Goal: Task Accomplishment & Management: Manage account settings

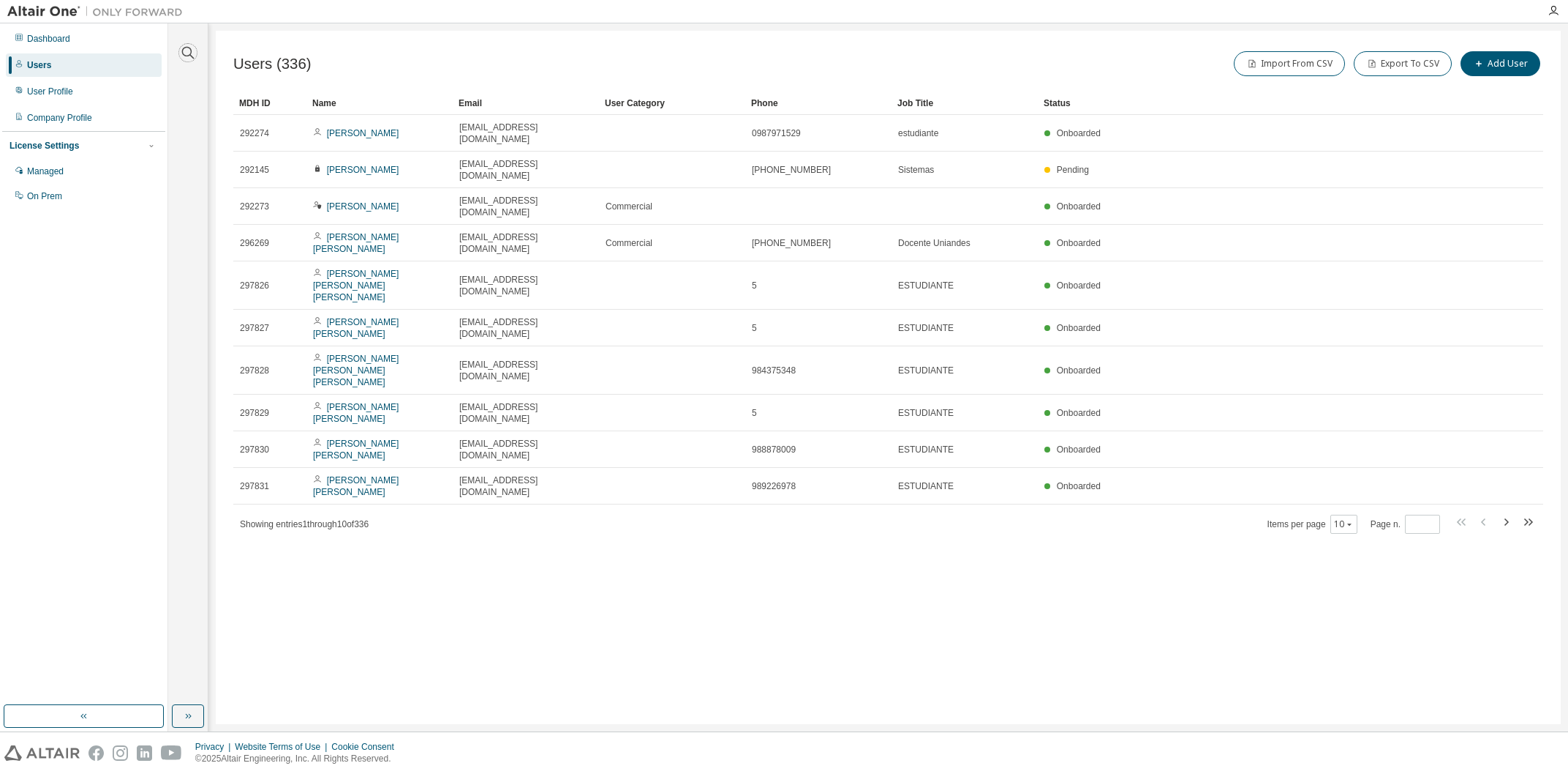
click at [181, 52] on icon "button" at bounding box center [188, 52] width 17 height 17
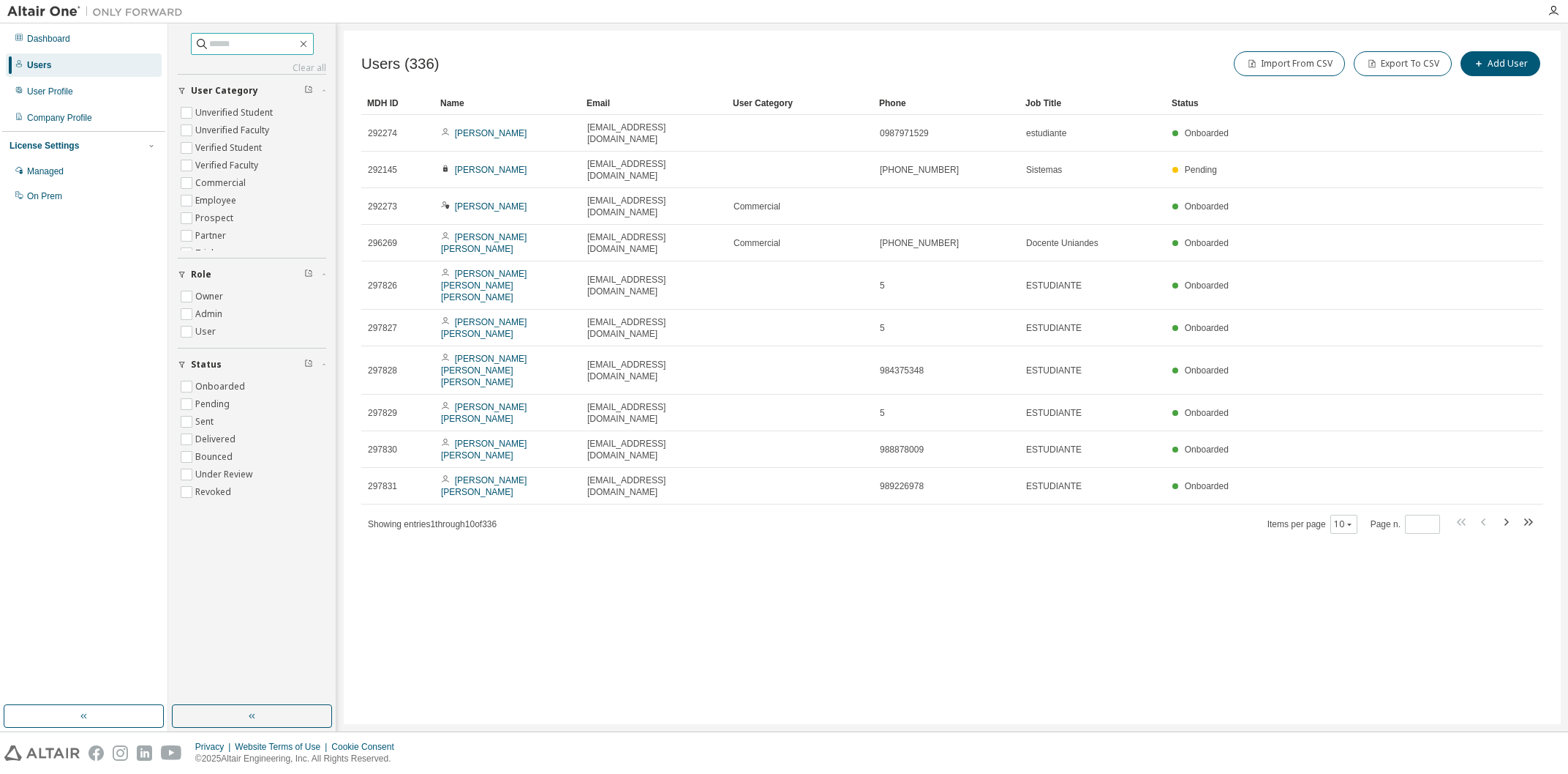
click at [209, 39] on input "text" at bounding box center [253, 44] width 87 height 15
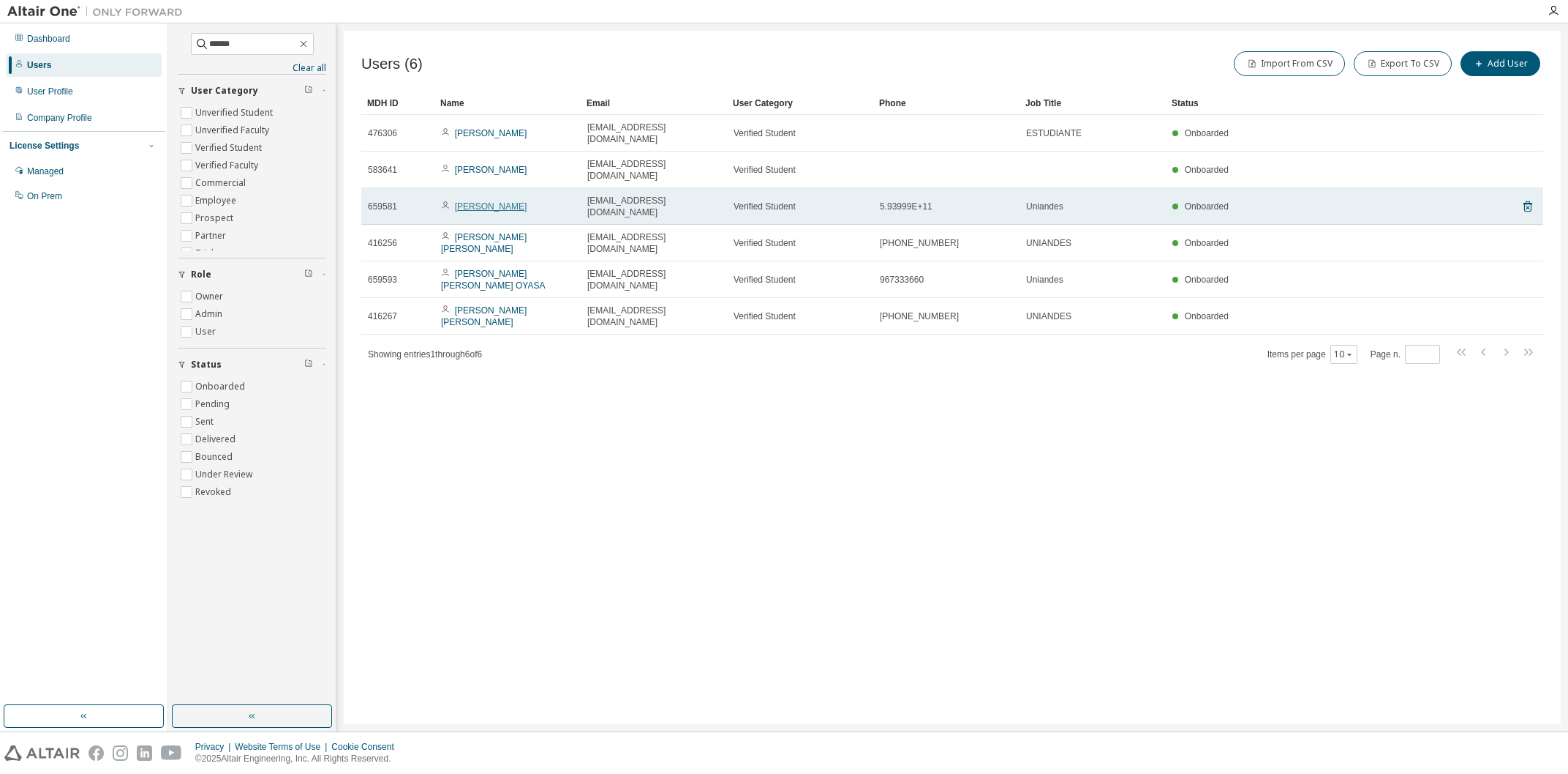
click at [510, 201] on link "[PERSON_NAME]" at bounding box center [491, 206] width 73 height 10
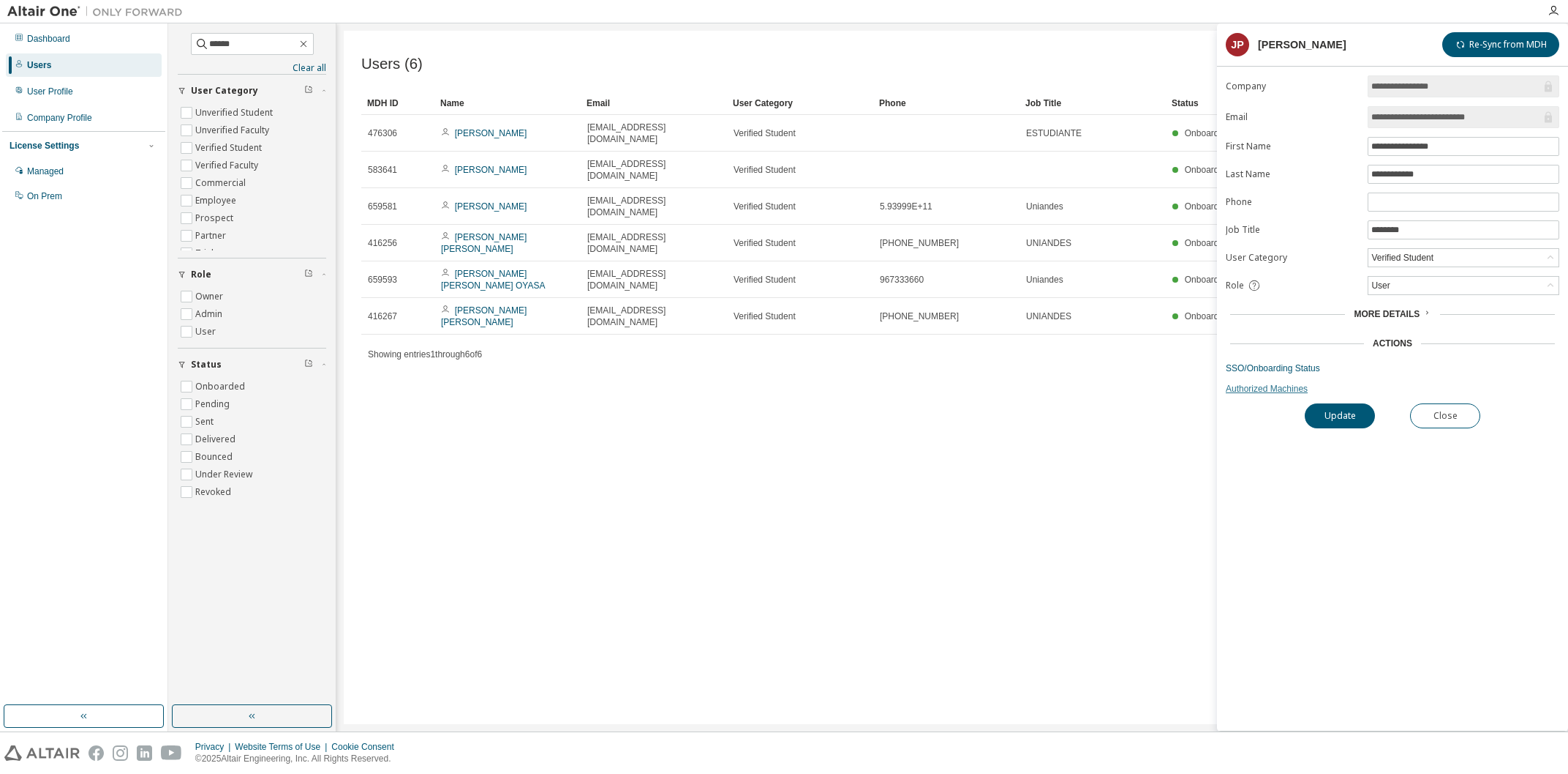
click at [1234, 394] on link "Authorized Machines" at bounding box center [1393, 388] width 334 height 11
click at [1252, 373] on link "SSO/Onboarding Status" at bounding box center [1393, 367] width 334 height 11
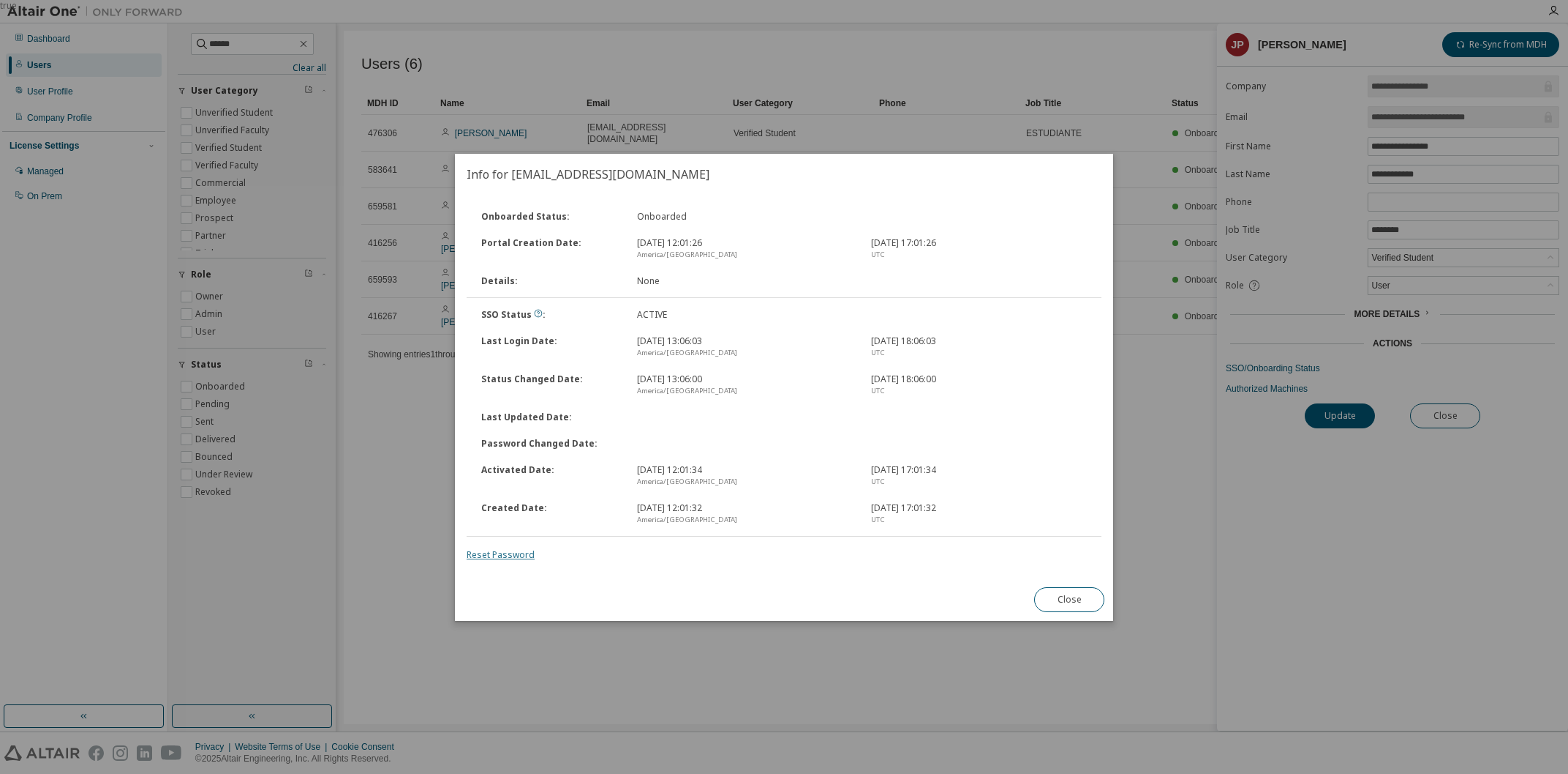
click at [510, 556] on link "Reset Password" at bounding box center [501, 554] width 68 height 12
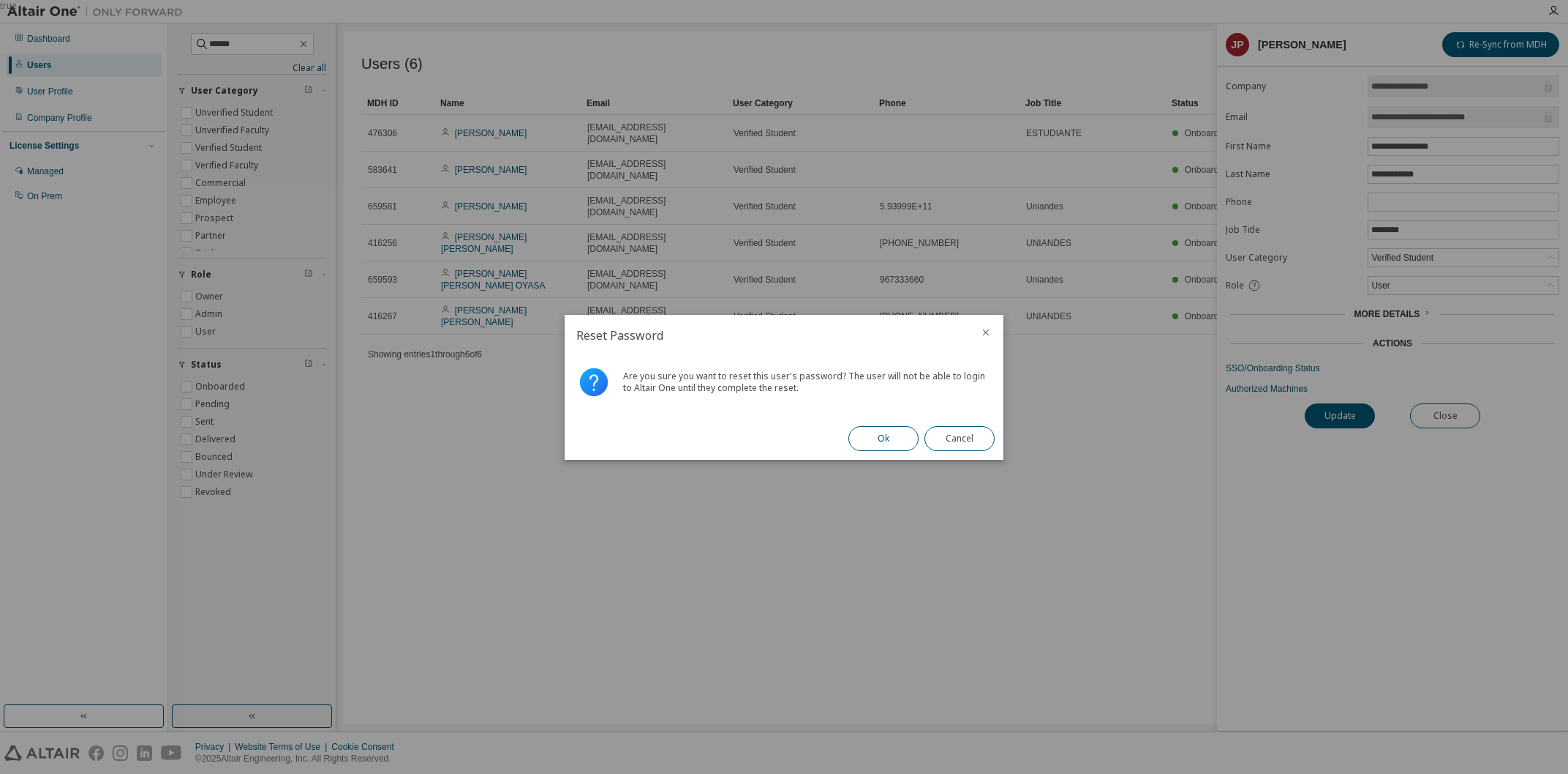
click at [870, 441] on button "Ok" at bounding box center [884, 438] width 70 height 24
click at [975, 443] on button "Close" at bounding box center [960, 438] width 70 height 24
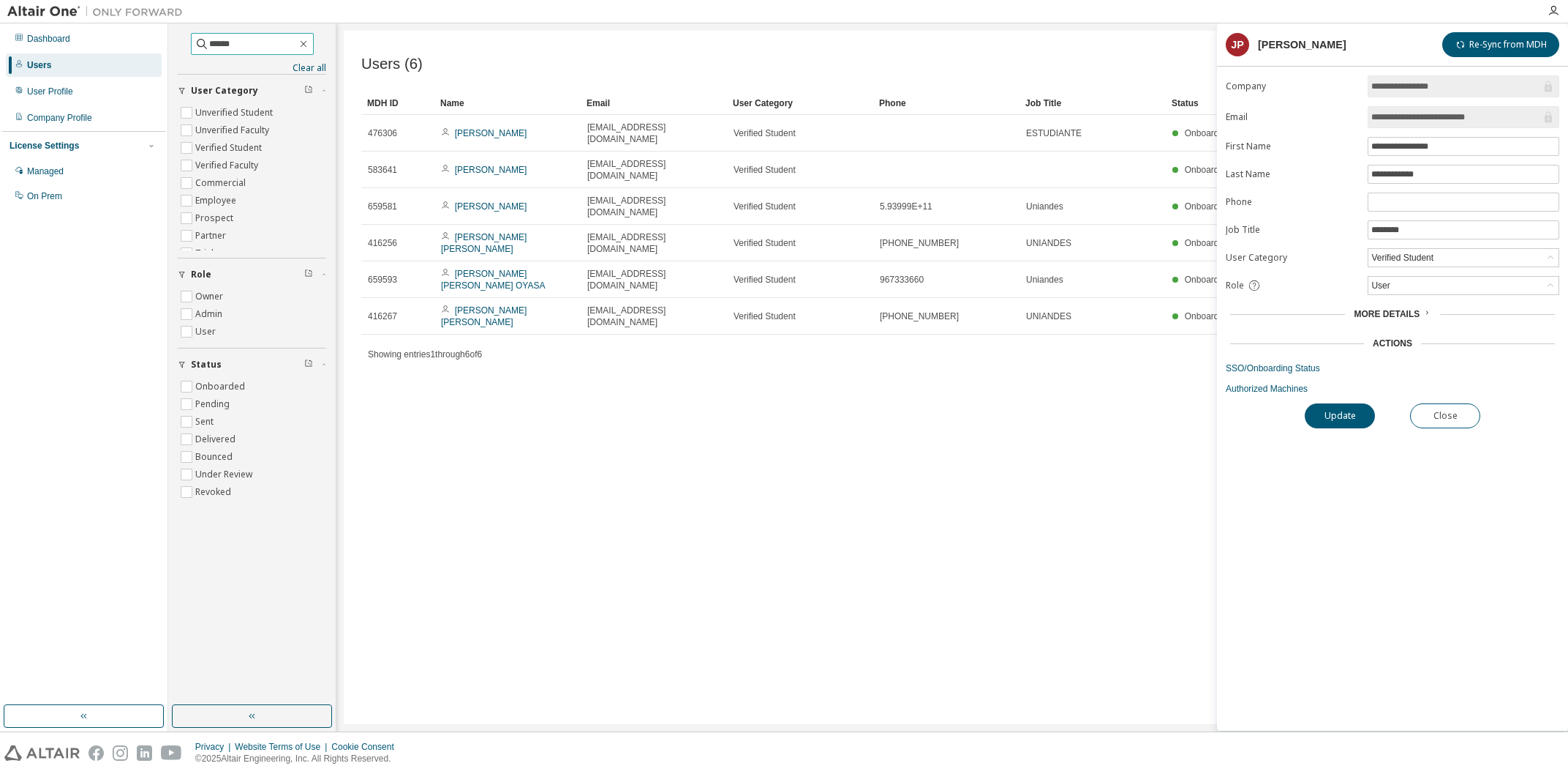
click at [257, 44] on input "******" at bounding box center [253, 44] width 87 height 15
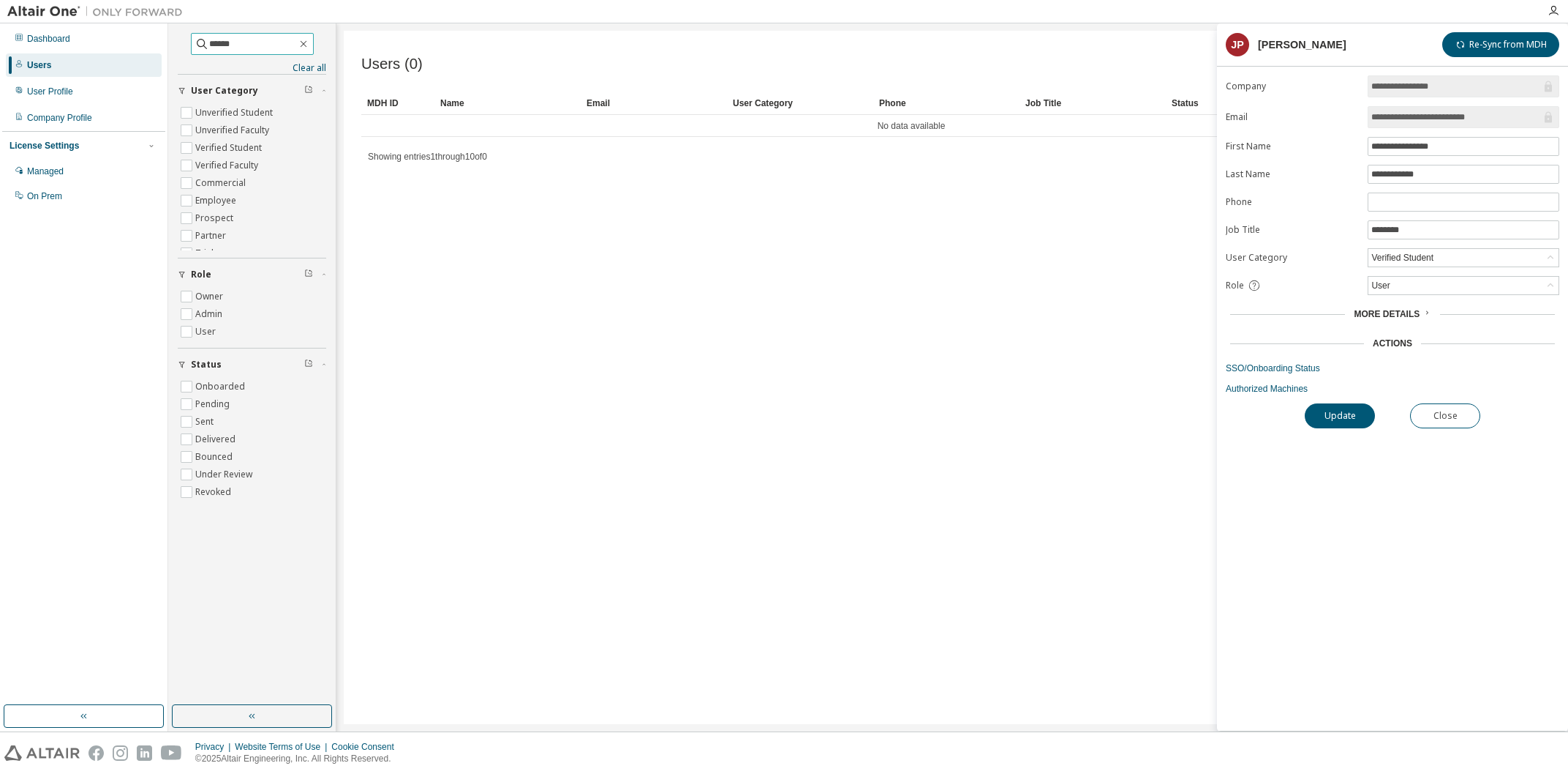
type input "******"
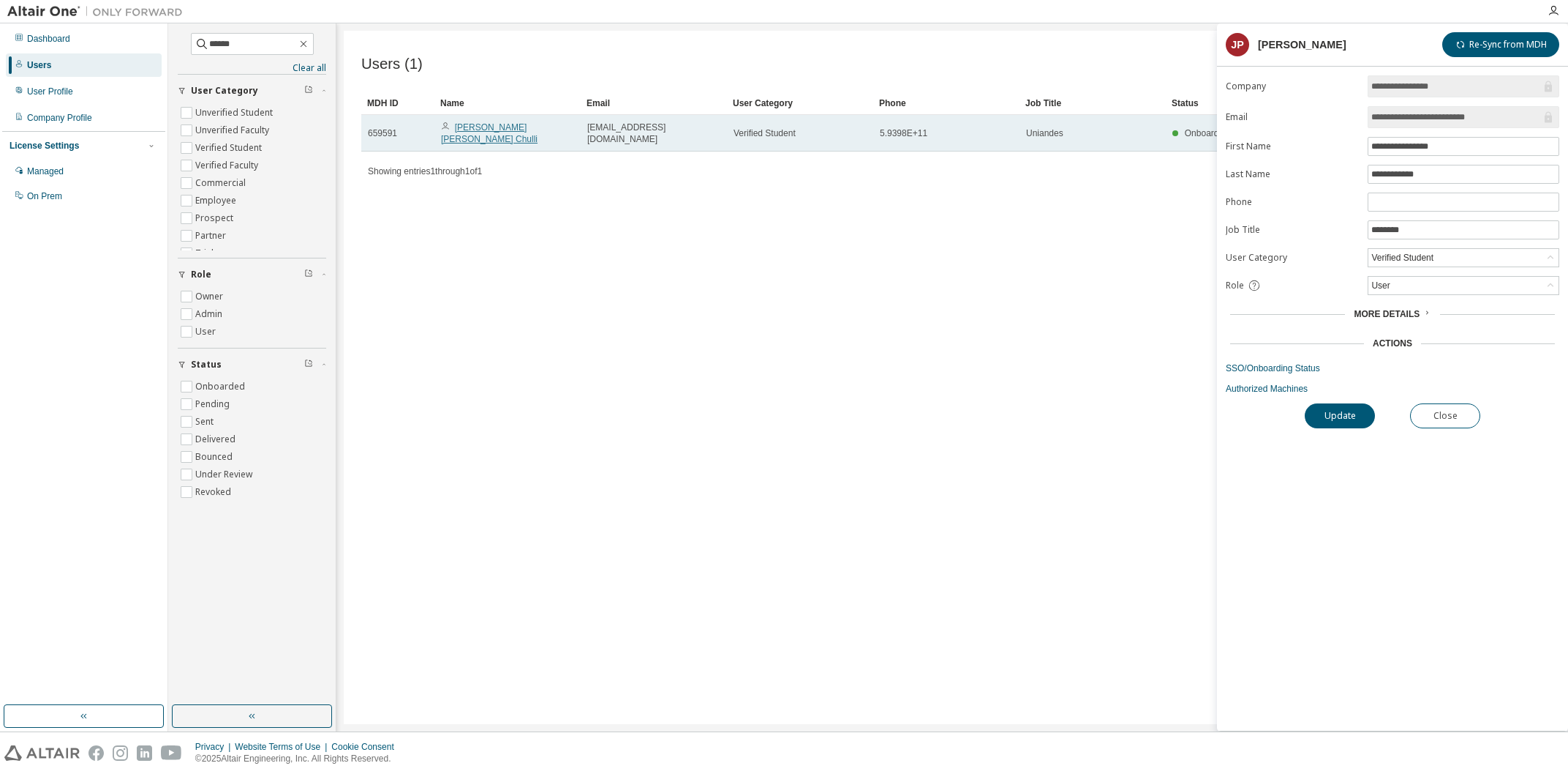
click at [510, 132] on link "[PERSON_NAME] [PERSON_NAME] Chulli" at bounding box center [489, 133] width 96 height 22
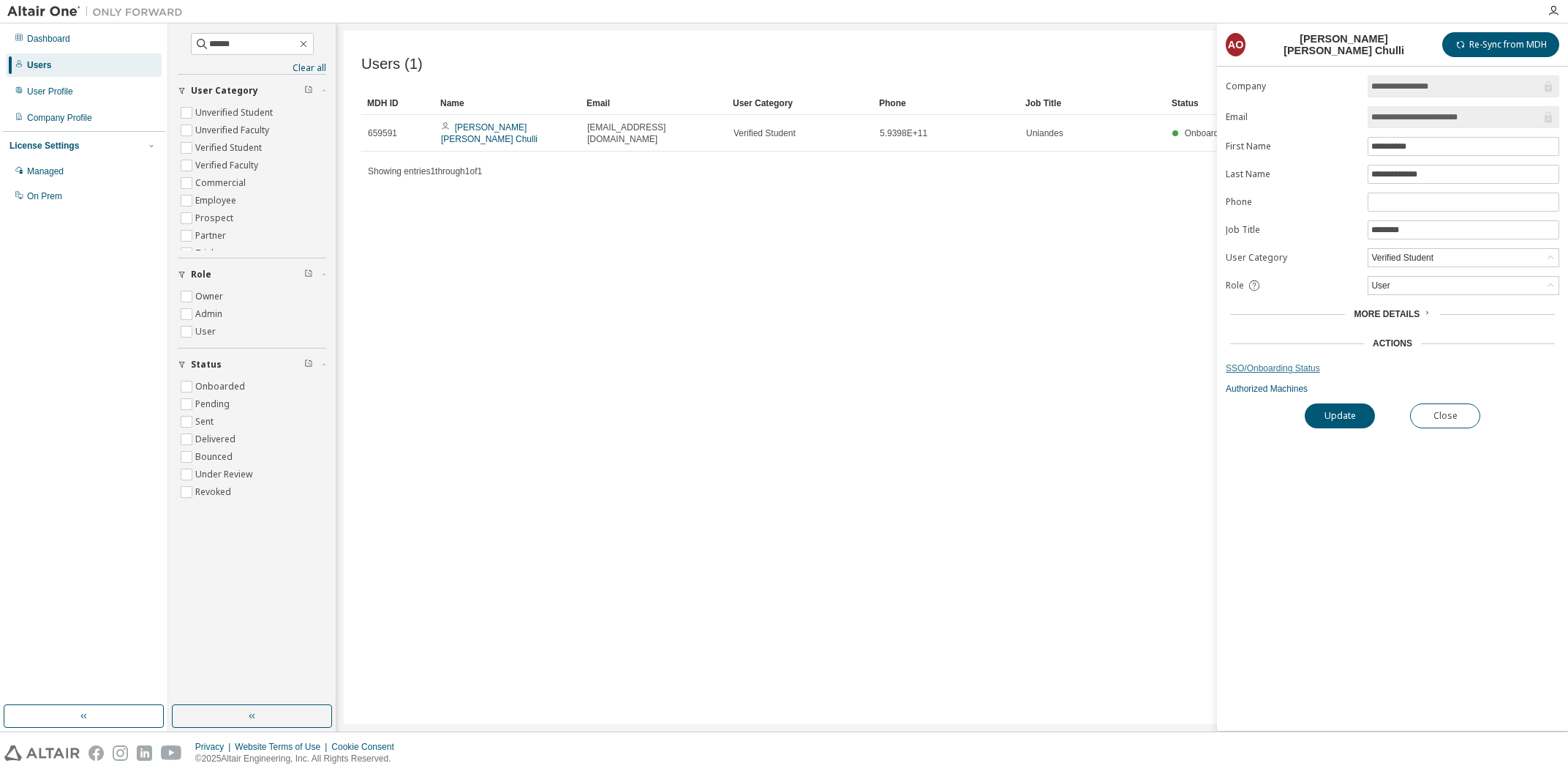
click at [1266, 366] on link "SSO/Onboarding Status" at bounding box center [1393, 367] width 334 height 11
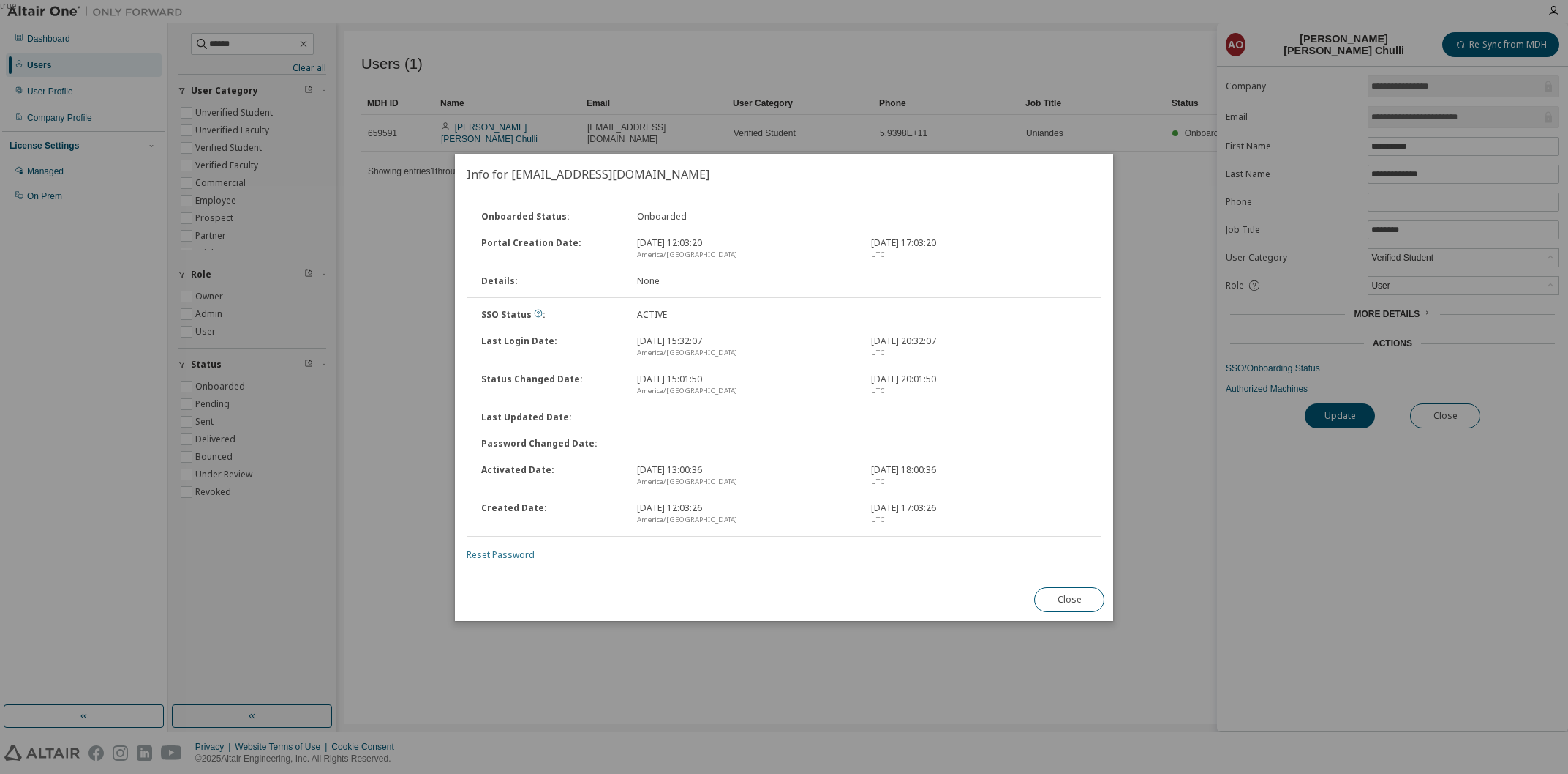
click at [506, 558] on link "Reset Password" at bounding box center [501, 554] width 68 height 12
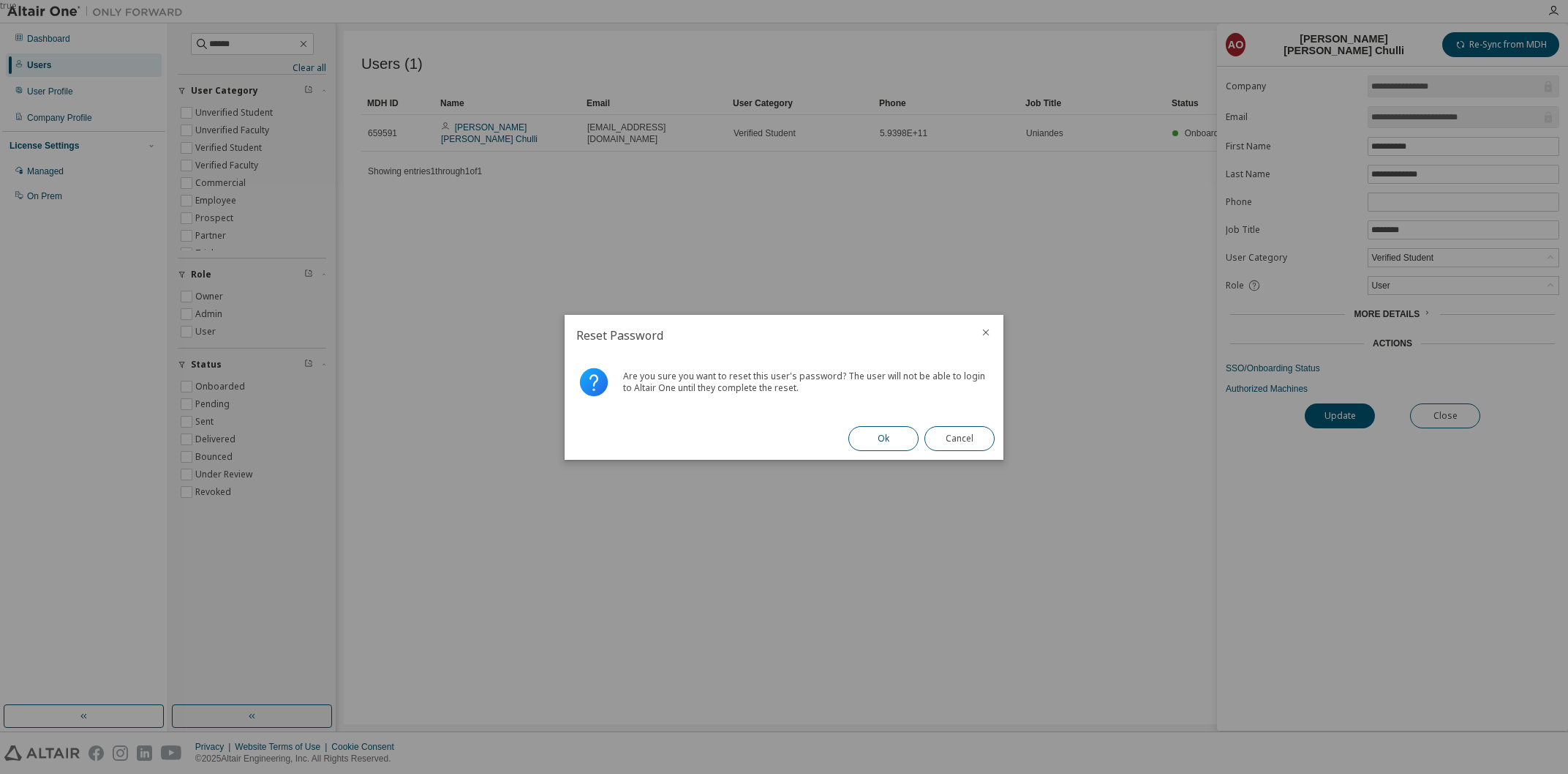
click at [864, 443] on button "Ok" at bounding box center [884, 438] width 70 height 24
click at [943, 441] on button "Close" at bounding box center [960, 438] width 70 height 24
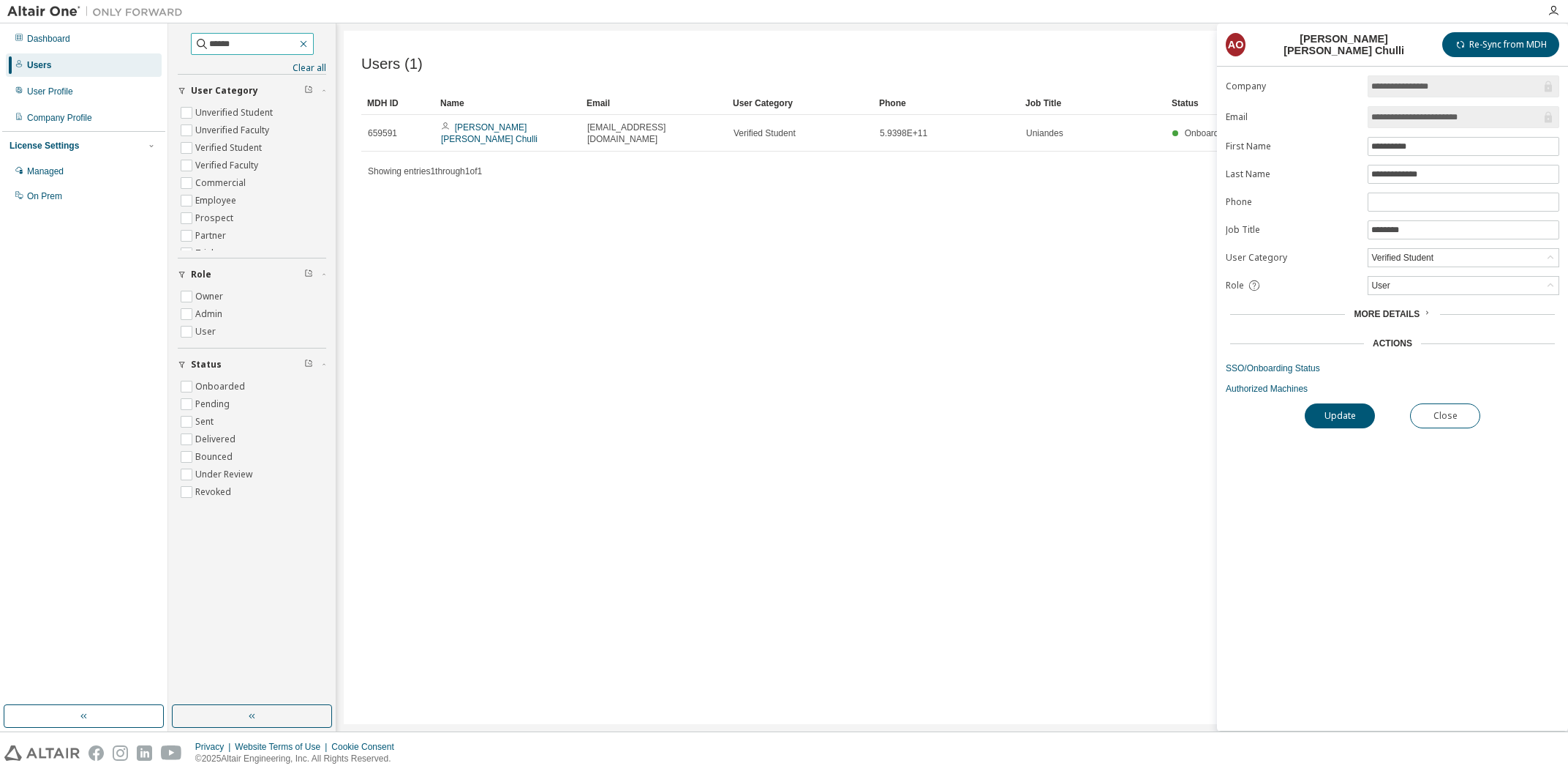
click at [310, 48] on button "button" at bounding box center [303, 44] width 13 height 13
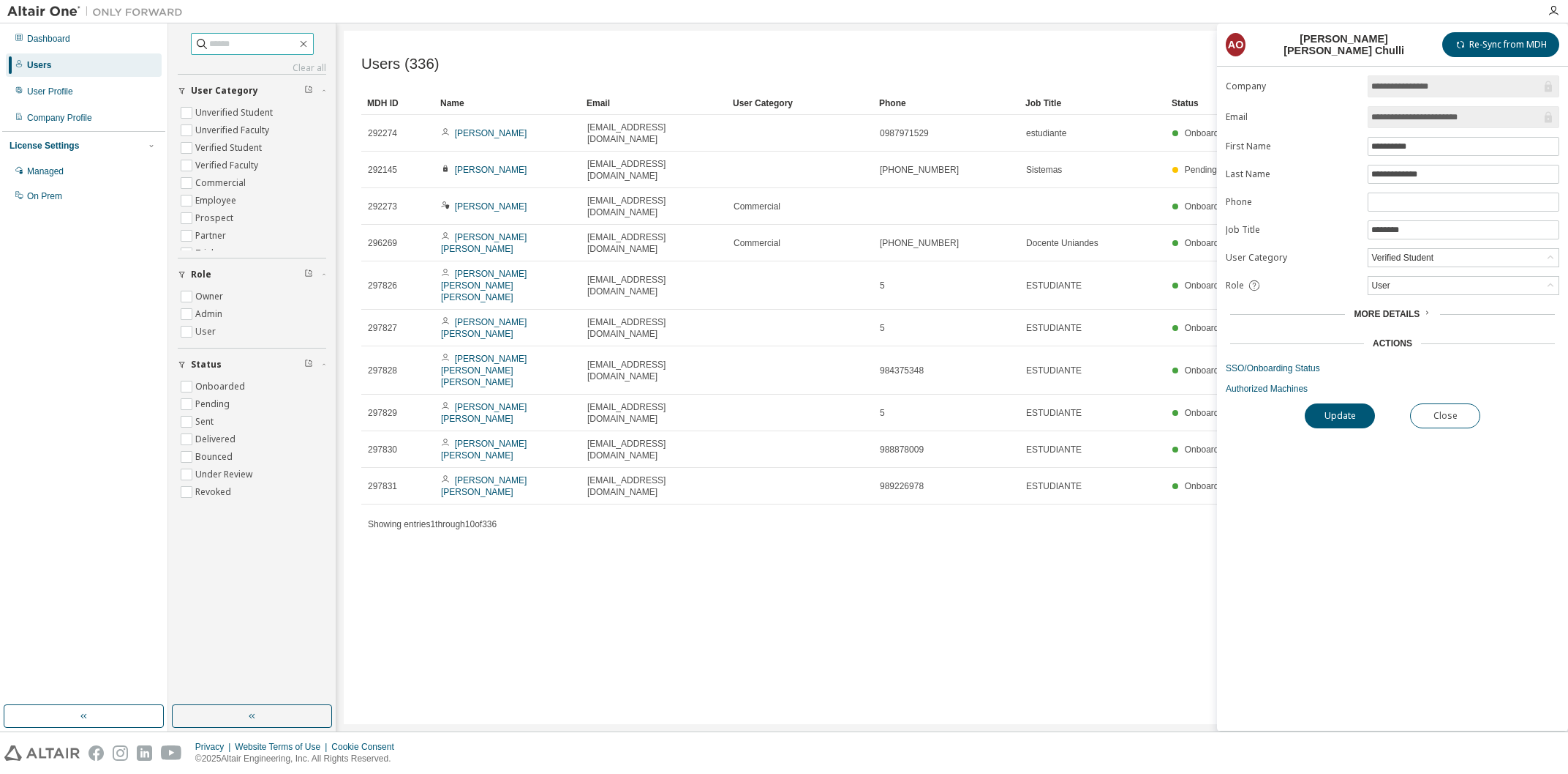
click at [253, 46] on input "text" at bounding box center [253, 44] width 87 height 15
type input "*******"
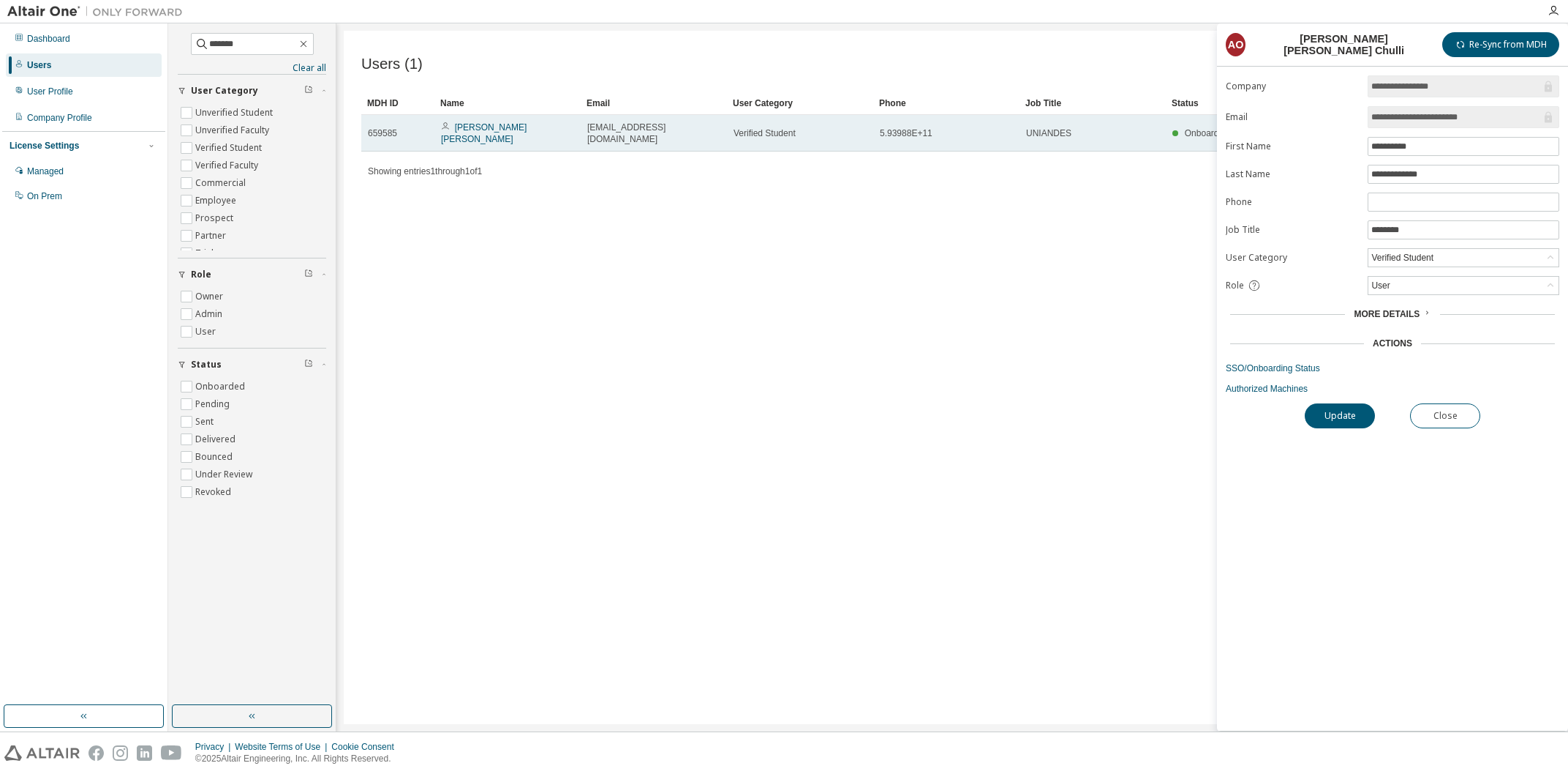
click at [485, 122] on span "[PERSON_NAME] [PERSON_NAME]" at bounding box center [508, 133] width 133 height 24
click at [504, 129] on link "[PERSON_NAME] [PERSON_NAME]" at bounding box center [484, 133] width 86 height 22
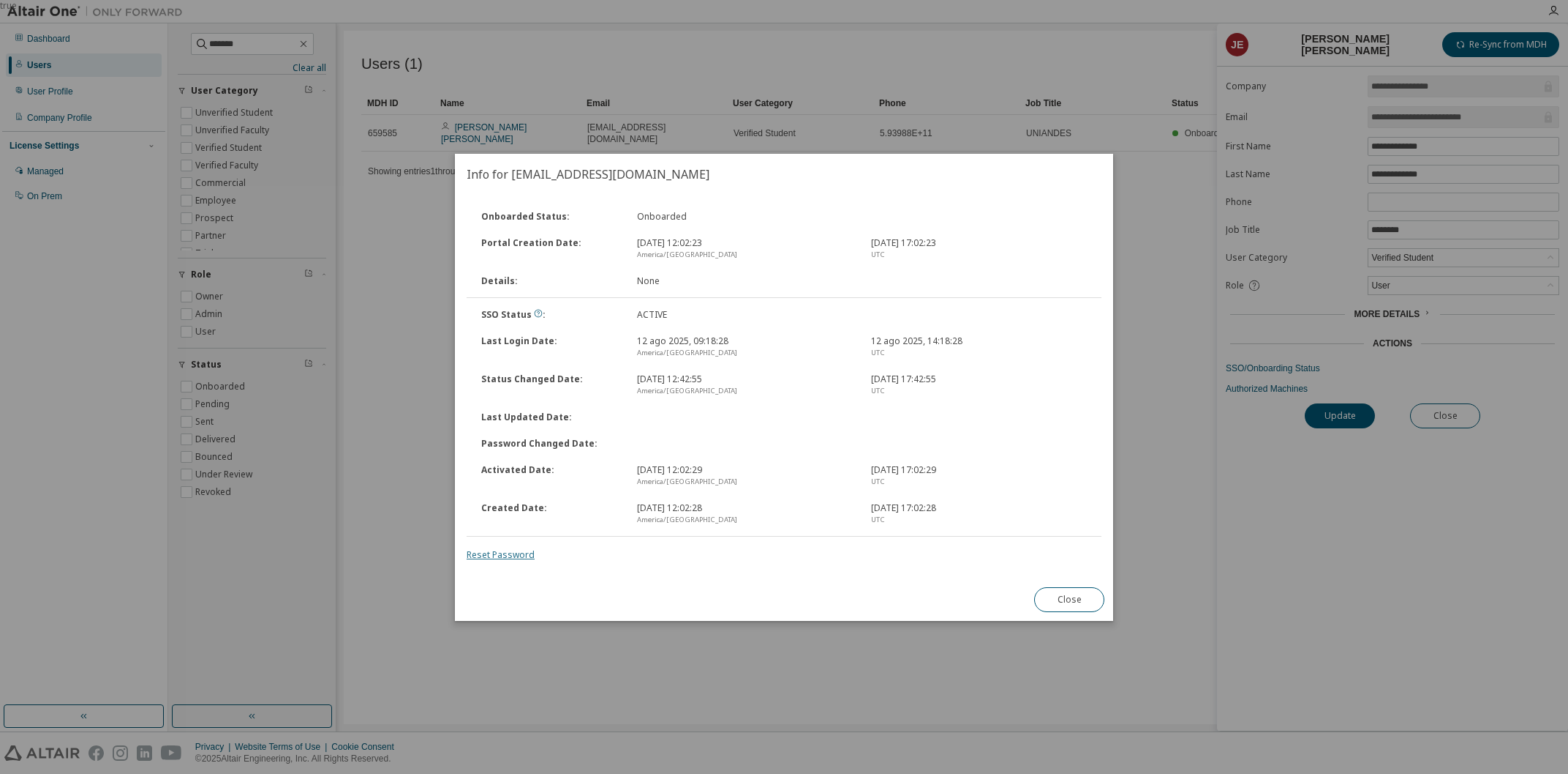
click at [491, 559] on link "Reset Password" at bounding box center [501, 554] width 68 height 12
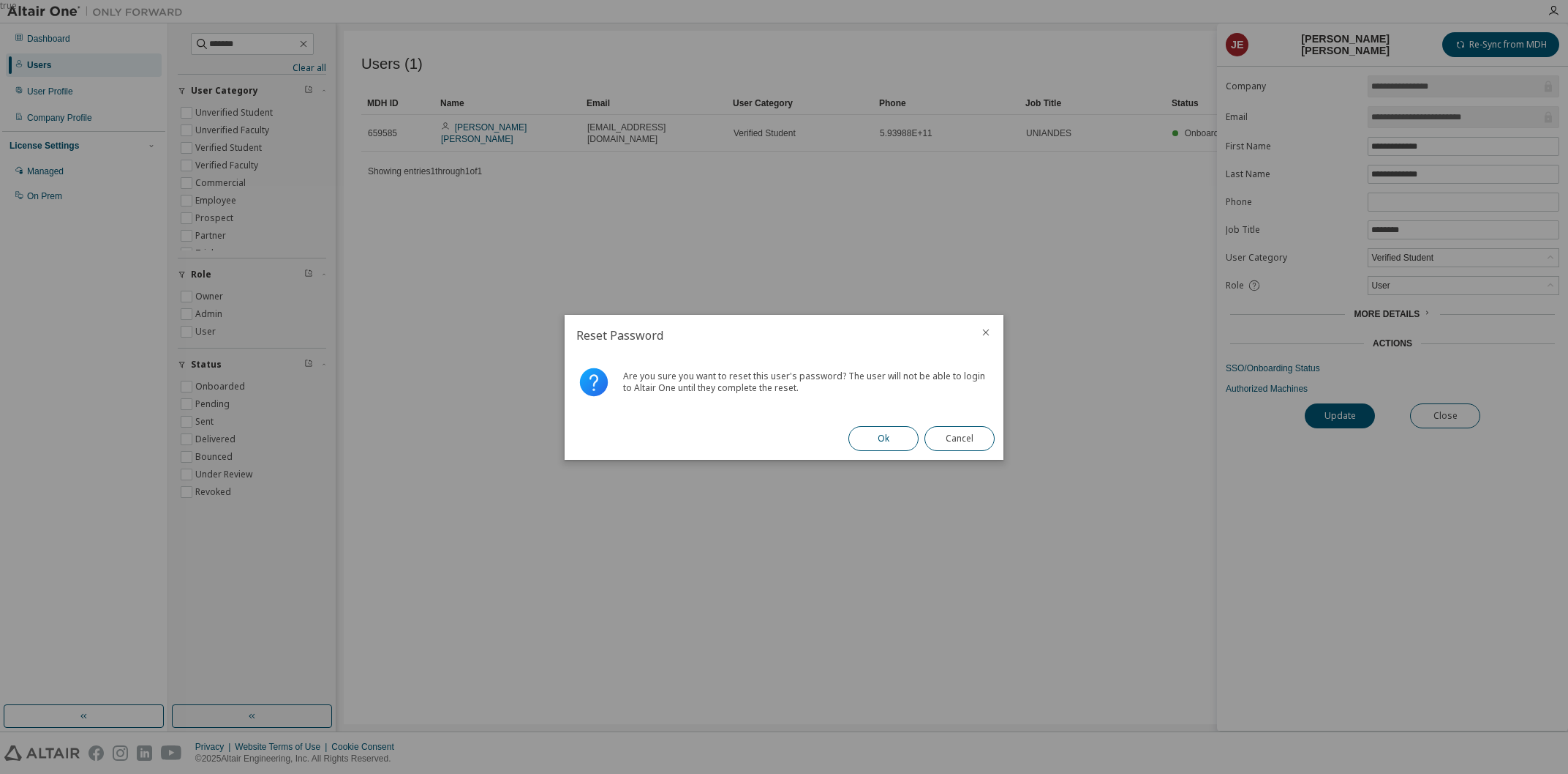
click at [901, 440] on button "Ok" at bounding box center [884, 438] width 70 height 24
click at [969, 444] on button "Close" at bounding box center [960, 438] width 70 height 24
